Goal: Task Accomplishment & Management: Complete application form

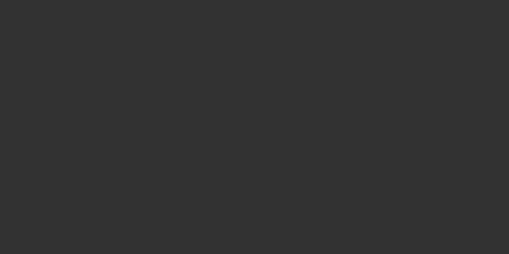
click at [332, 12] on div at bounding box center [254, 127] width 509 height 254
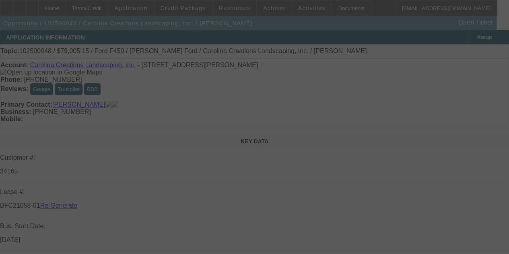
select select "3"
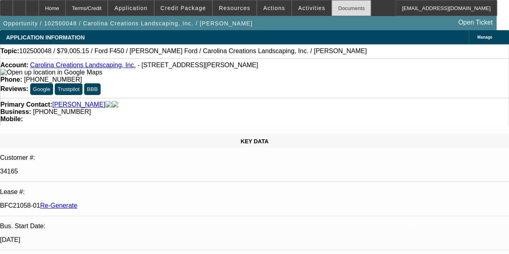
select select "0"
select select "0.1"
select select "4"
click at [334, 8] on div "Documents" at bounding box center [351, 8] width 39 height 16
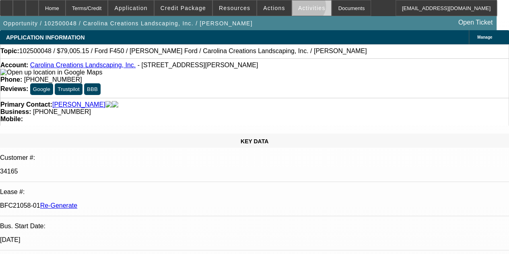
click at [298, 7] on span "Activities" at bounding box center [311, 8] width 27 height 6
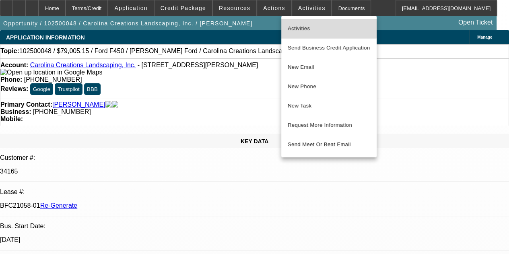
click at [299, 23] on button "Activities" at bounding box center [328, 28] width 95 height 19
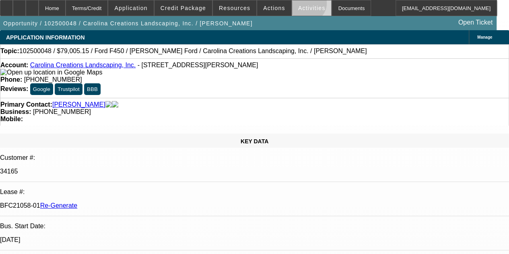
click at [298, 5] on span "Activities" at bounding box center [311, 8] width 27 height 6
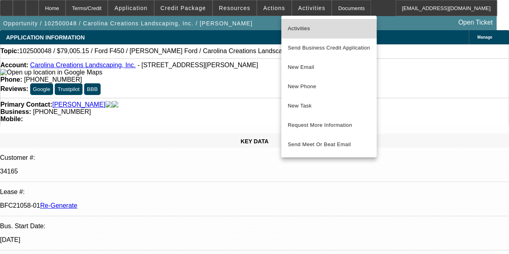
click at [299, 29] on span "Activities" at bounding box center [329, 29] width 83 height 10
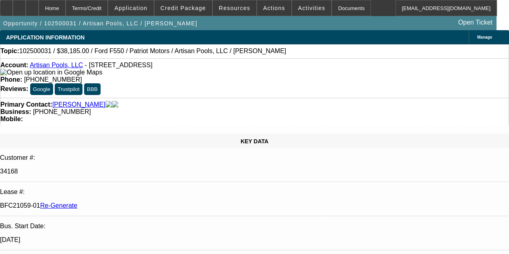
select select "3"
select select "0"
select select "3"
select select "0.1"
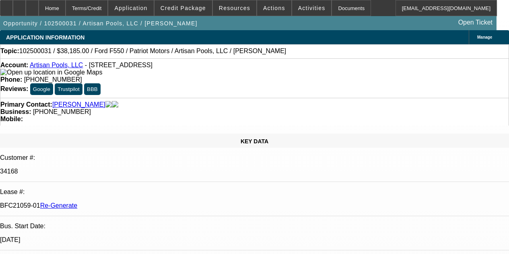
select select "4"
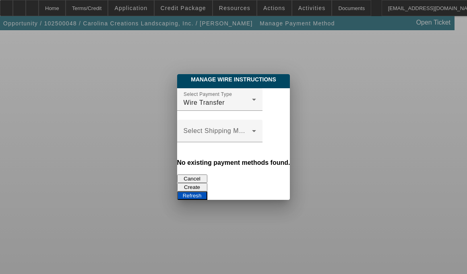
click at [207, 183] on button "Create" at bounding box center [192, 187] width 30 height 8
click at [207, 191] on button "Refresh" at bounding box center [192, 195] width 30 height 8
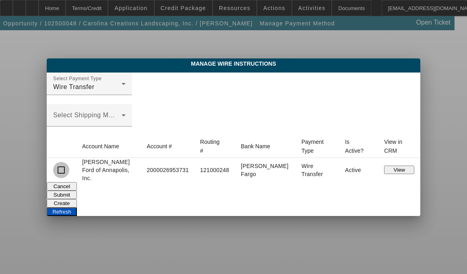
click at [69, 170] on input "checkbox" at bounding box center [61, 170] width 16 height 16
checkbox input "true"
click at [77, 190] on button "Submit" at bounding box center [62, 194] width 30 height 8
